Goal: Understand process/instructions

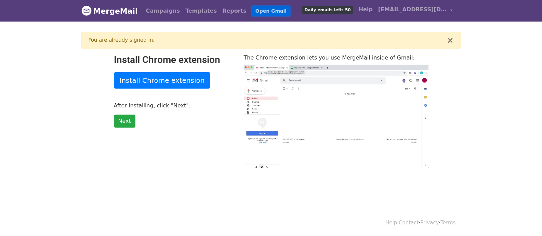
click at [252, 10] on link "Open Gmail" at bounding box center [271, 11] width 38 height 10
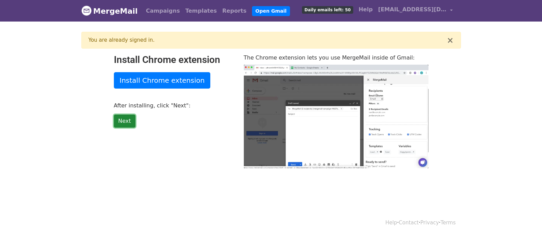
click at [125, 117] on link "Next" at bounding box center [125, 120] width 22 height 13
type input "43.39"
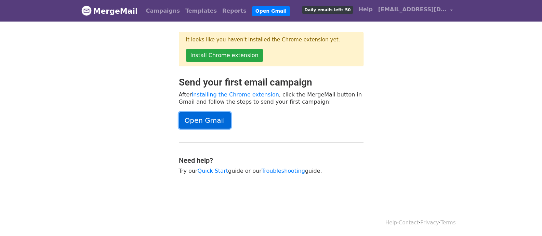
click at [203, 119] on link "Open Gmail" at bounding box center [205, 120] width 52 height 16
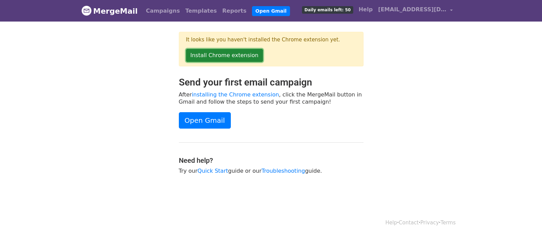
click at [212, 57] on link "Install Chrome extension" at bounding box center [224, 55] width 77 height 13
